Goal: Check status

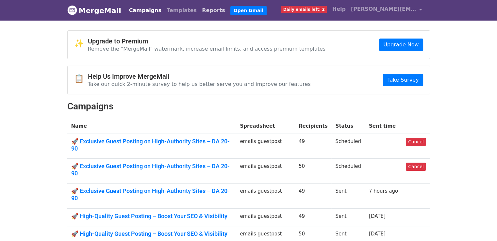
click at [200, 7] on link "Reports" at bounding box center [214, 10] width 28 height 13
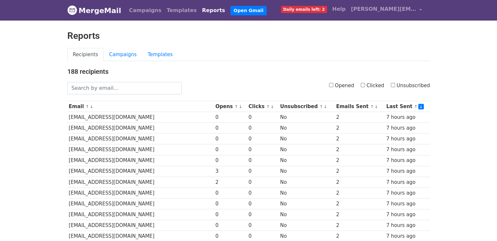
click at [364, 86] on input "Clicked" at bounding box center [363, 85] width 4 height 4
checkbox input "true"
